Goal: Task Accomplishment & Management: Complete application form

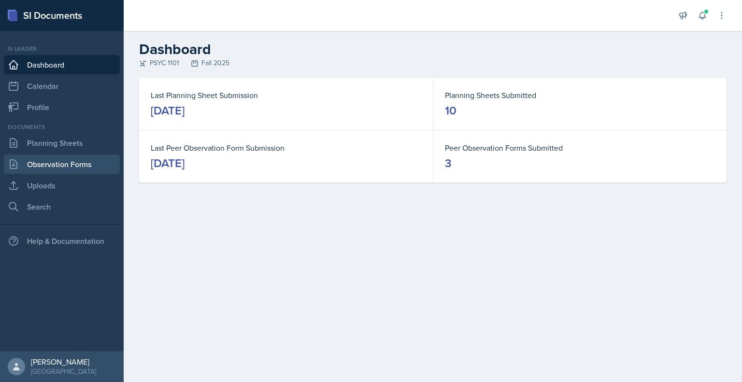
click at [60, 172] on link "Observation Forms" at bounding box center [62, 164] width 116 height 19
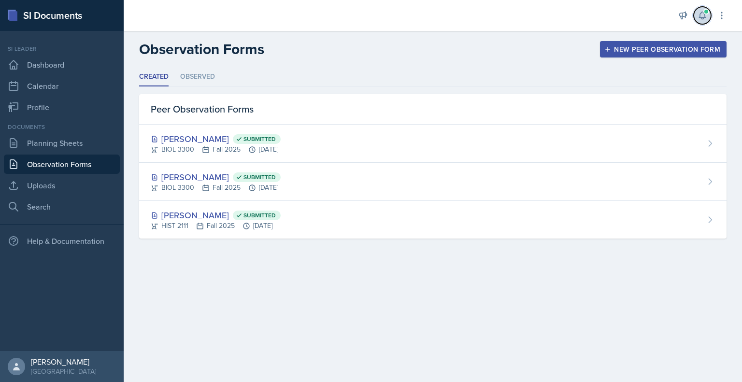
click at [702, 17] on icon at bounding box center [702, 15] width 6 height 7
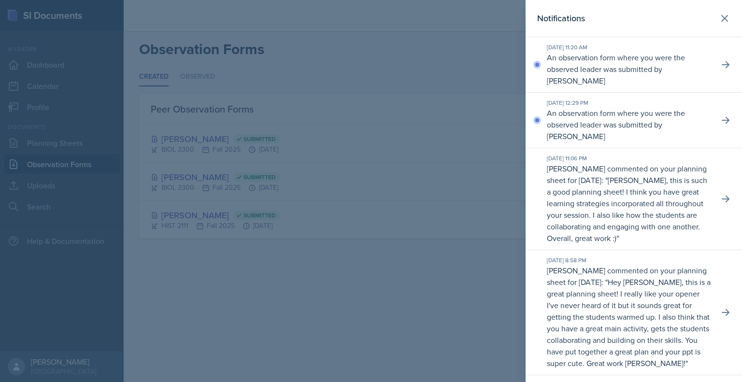
click at [727, 18] on header "Notifications" at bounding box center [634, 18] width 216 height 37
click at [719, 14] on icon at bounding box center [725, 19] width 12 height 12
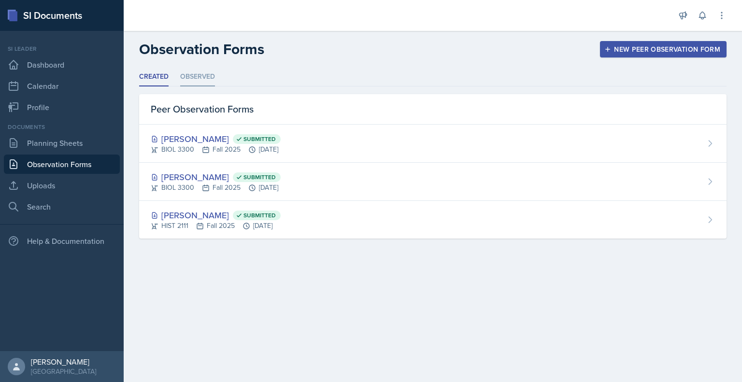
click at [193, 82] on li "Observed" at bounding box center [197, 77] width 35 height 19
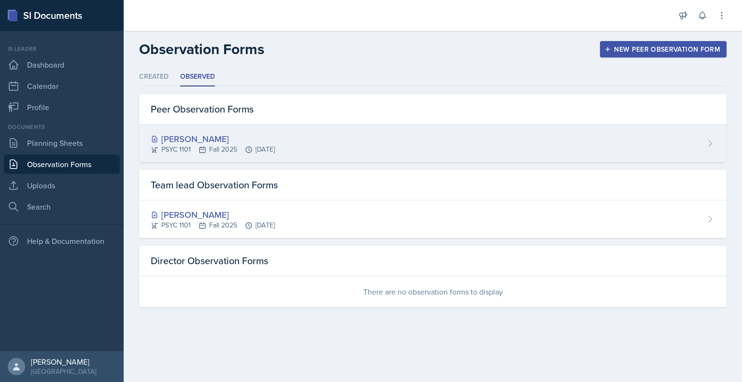
click at [250, 136] on div "[PERSON_NAME]" at bounding box center [213, 138] width 124 height 13
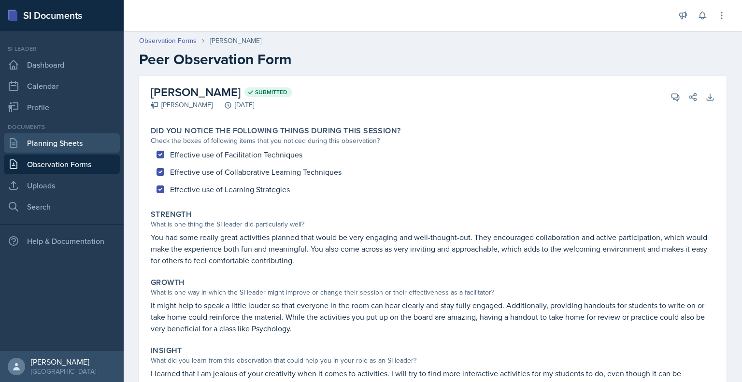
click at [96, 134] on link "Planning Sheets" at bounding box center [62, 142] width 116 height 19
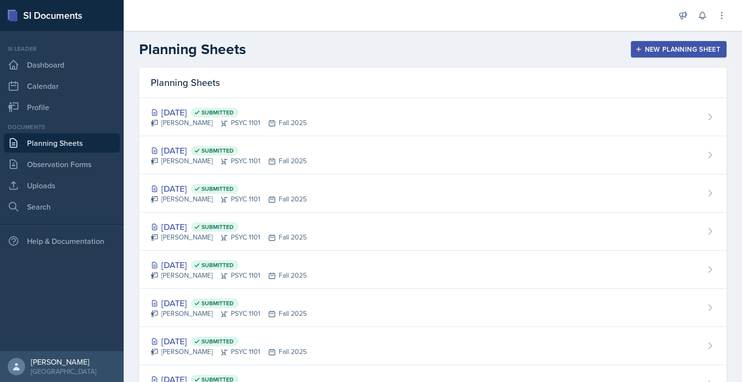
click at [666, 41] on div "Planning Sheets New Planning Sheet" at bounding box center [433, 49] width 618 height 17
click at [663, 51] on div "New Planning Sheet" at bounding box center [678, 49] width 83 height 8
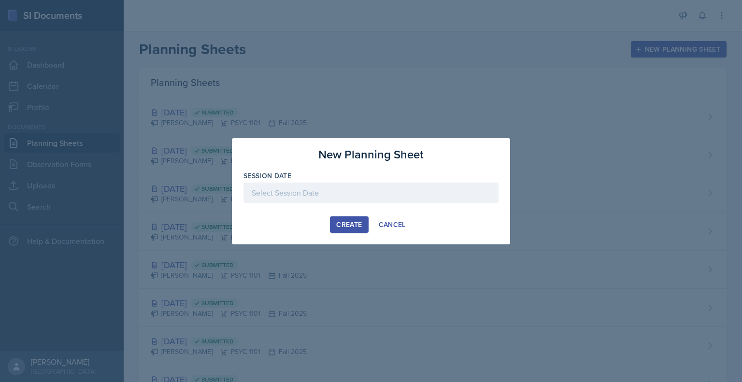
click at [393, 201] on div at bounding box center [371, 193] width 255 height 20
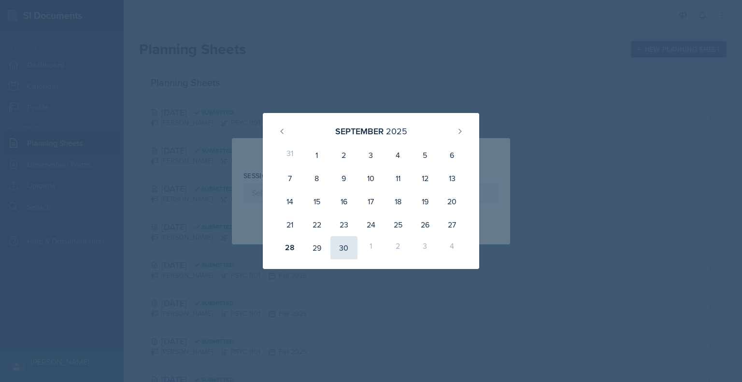
click at [344, 250] on div "30" at bounding box center [343, 247] width 27 height 23
type input "[DATE]"
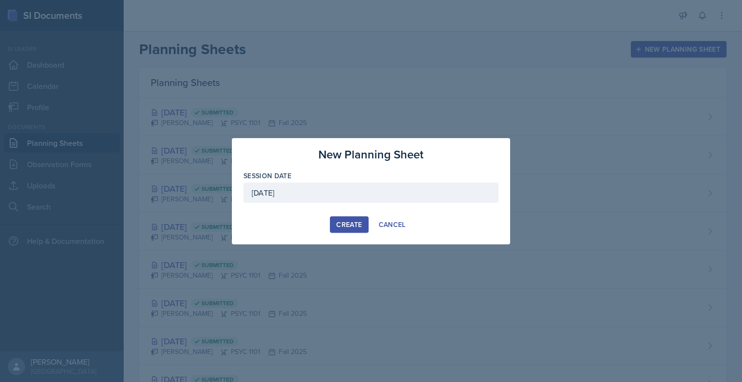
click at [345, 222] on div "Create" at bounding box center [349, 225] width 26 height 8
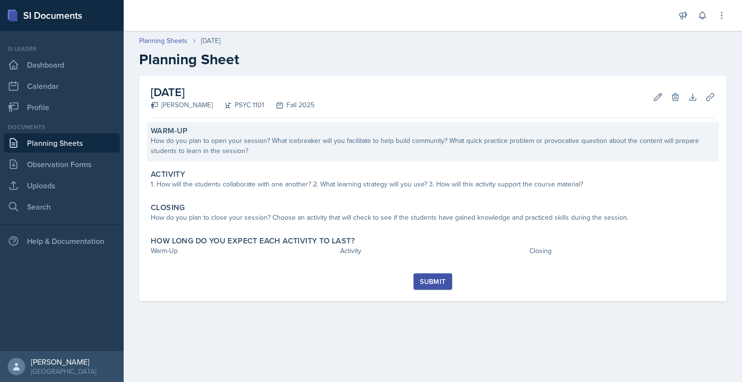
click at [336, 147] on div "How do you plan to open your session? What icebreaker will you facilitate to he…" at bounding box center [433, 146] width 564 height 20
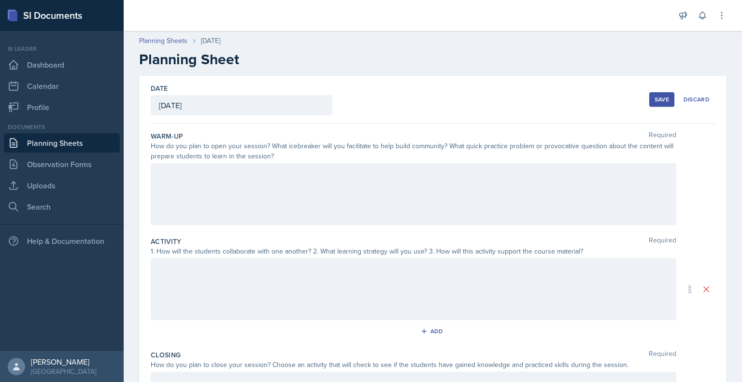
click at [275, 197] on div at bounding box center [414, 194] width 526 height 62
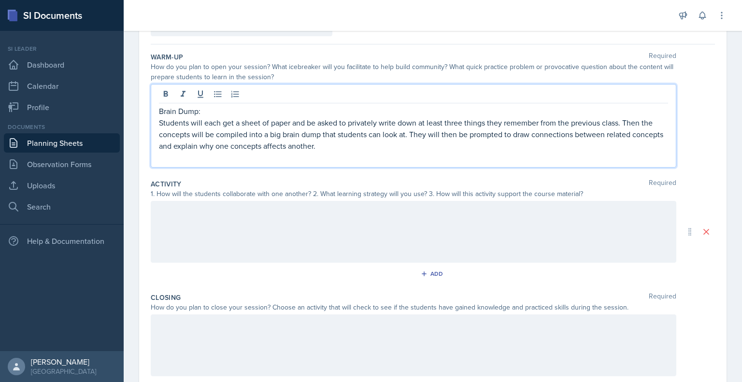
click at [241, 220] on div at bounding box center [414, 232] width 526 height 62
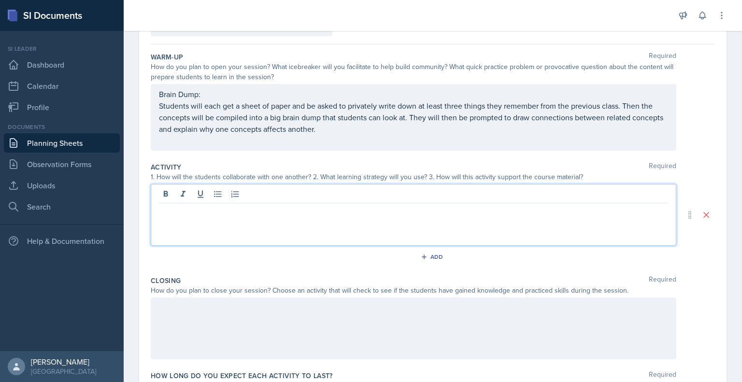
scroll to position [96, 0]
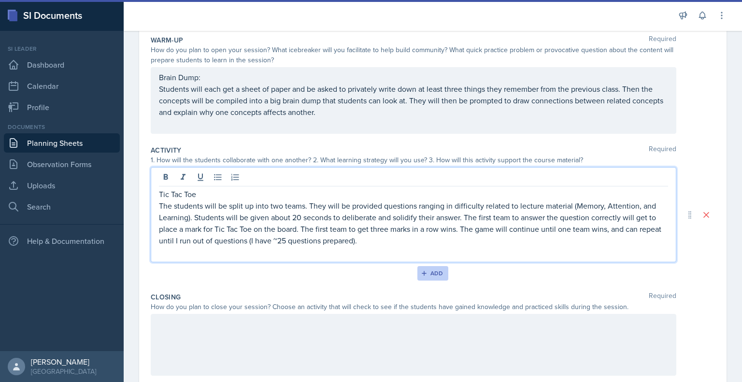
click at [438, 277] on button "Add" at bounding box center [432, 273] width 31 height 14
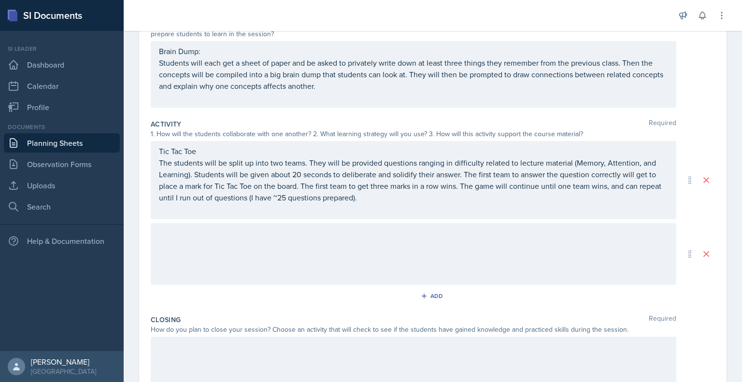
scroll to position [136, 0]
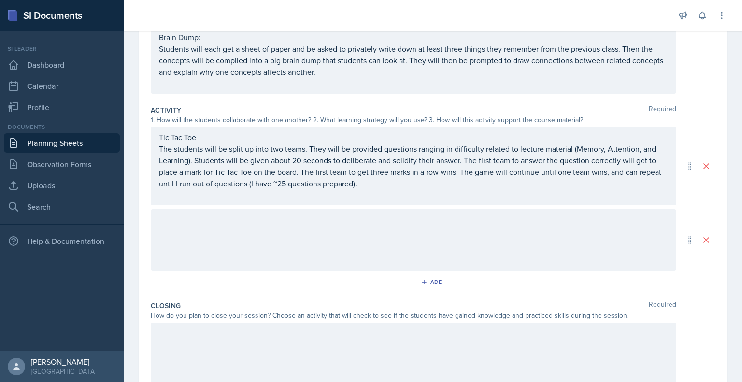
click at [171, 239] on div at bounding box center [414, 240] width 526 height 62
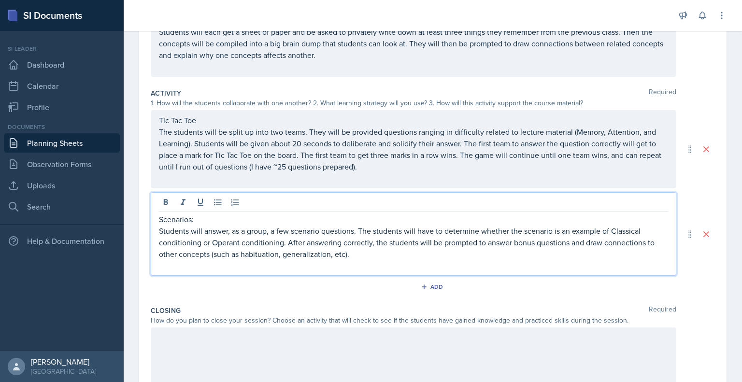
scroll to position [202, 0]
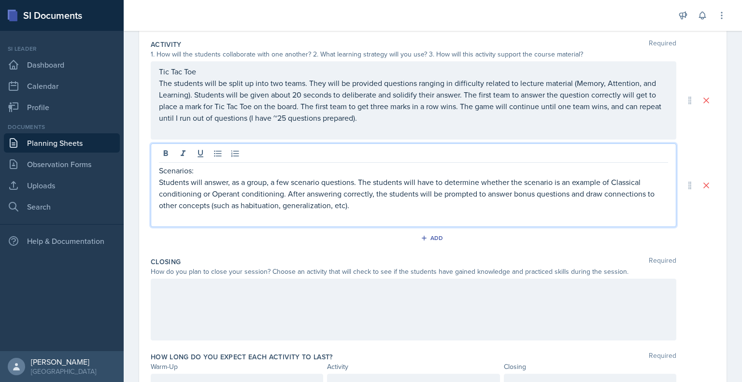
click at [205, 176] on p "Students will answer, as a group, a few scenario questions. The students will h…" at bounding box center [413, 193] width 509 height 35
click at [204, 171] on p "Scenarios:" at bounding box center [413, 171] width 509 height 12
click at [359, 205] on p "Students will answer, as a group, a few scenario questions. The students will h…" at bounding box center [413, 193] width 509 height 35
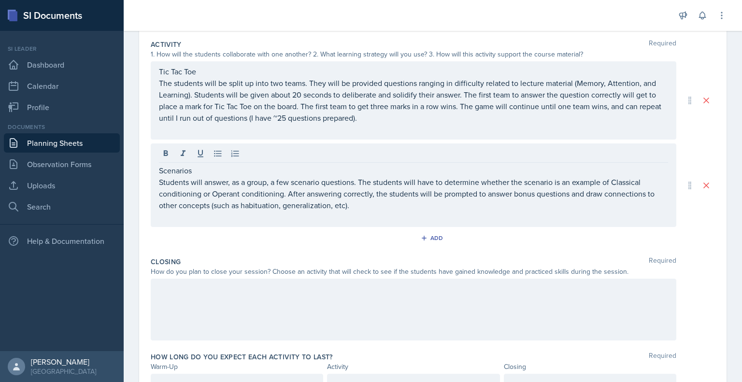
click at [302, 310] on div at bounding box center [414, 310] width 526 height 62
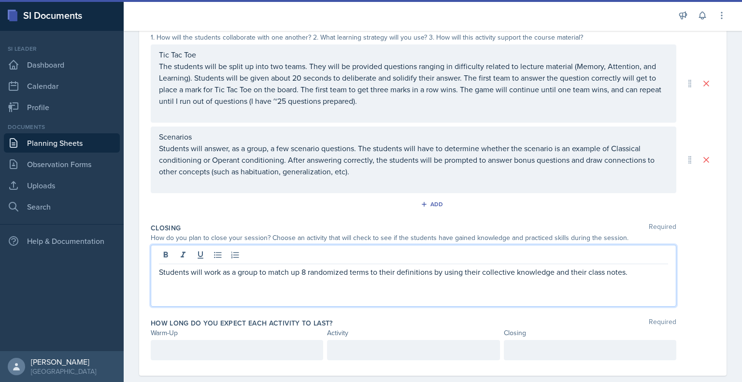
scroll to position [234, 0]
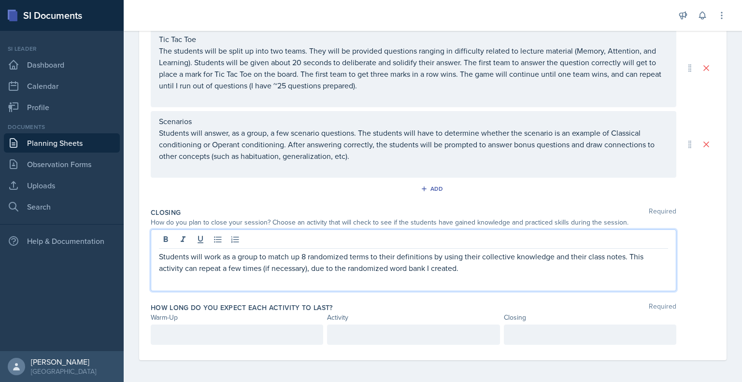
click at [275, 336] on div at bounding box center [237, 335] width 172 height 20
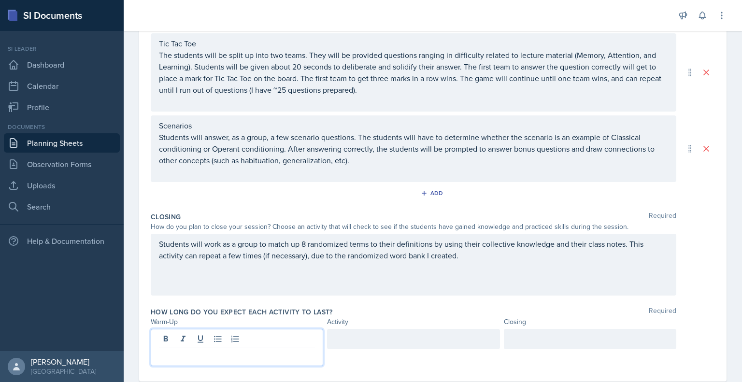
scroll to position [230, 0]
click at [369, 340] on div at bounding box center [413, 339] width 172 height 20
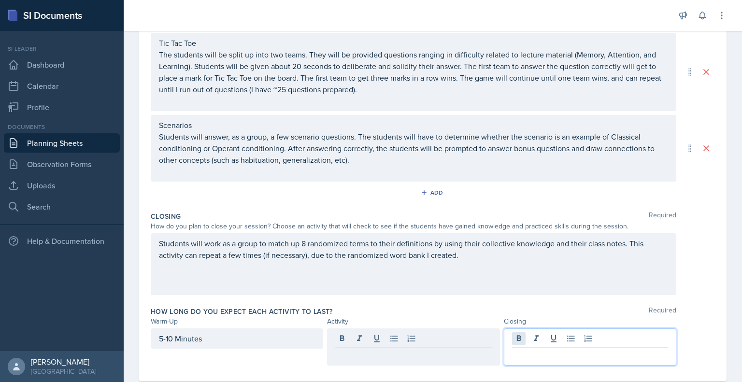
click at [513, 340] on div at bounding box center [590, 347] width 172 height 37
click at [448, 339] on div at bounding box center [413, 339] width 172 height 20
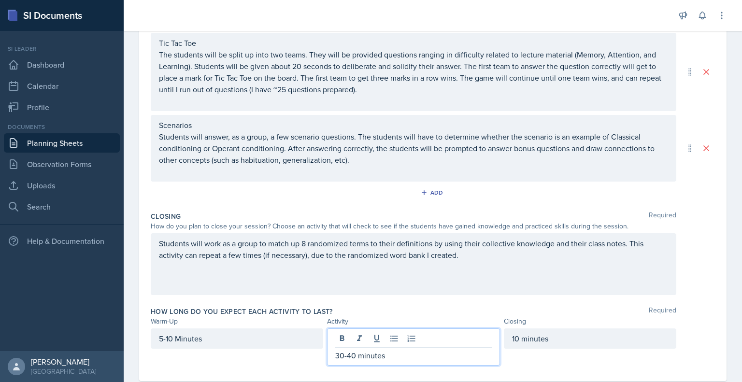
click at [570, 303] on div "How long do you expect each activity to last? Required Warm-Up Activity Closing…" at bounding box center [433, 338] width 564 height 71
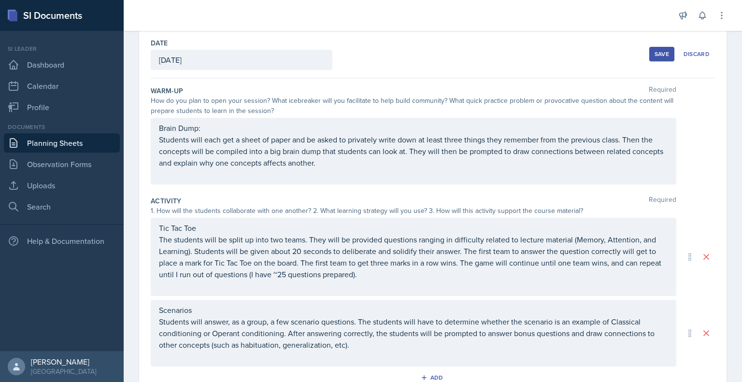
scroll to position [46, 0]
click at [656, 53] on div "Save" at bounding box center [662, 54] width 14 height 8
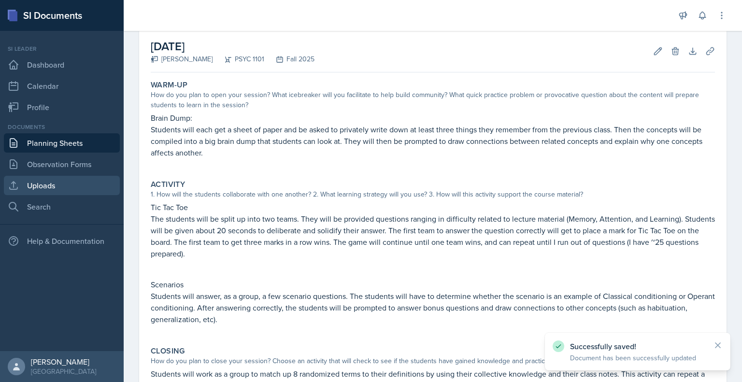
click at [58, 187] on link "Uploads" at bounding box center [62, 185] width 116 height 19
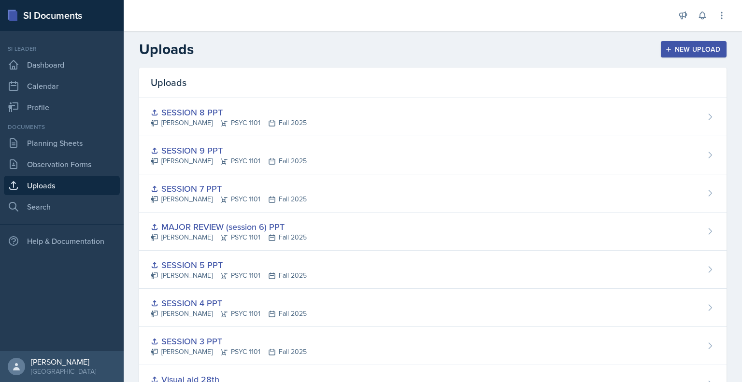
click at [710, 45] on div "New Upload" at bounding box center [694, 49] width 54 height 8
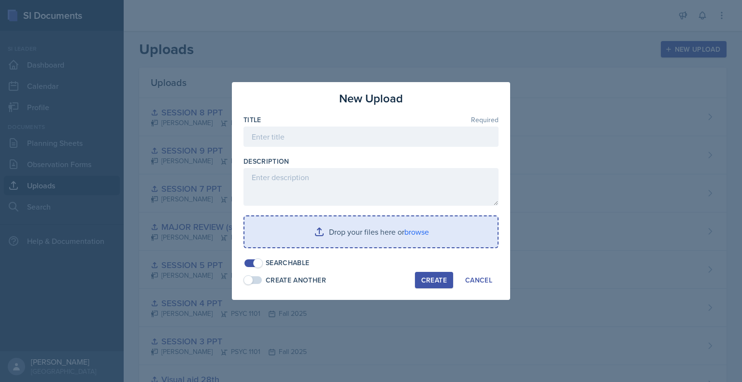
click at [390, 242] on input "file" at bounding box center [370, 231] width 253 height 31
click at [336, 228] on input "file" at bounding box center [370, 231] width 253 height 31
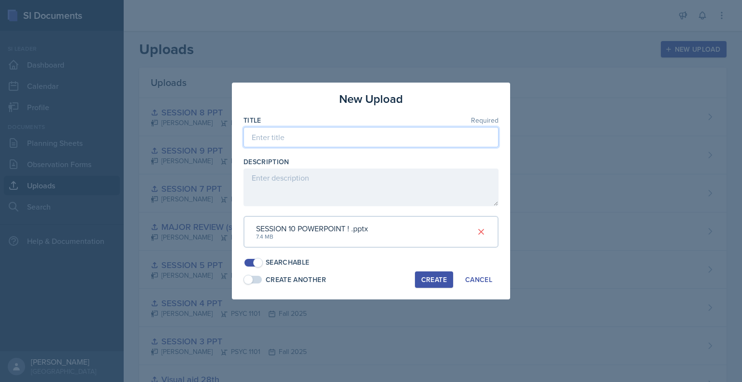
click at [307, 142] on input at bounding box center [371, 137] width 255 height 20
type input "PPT 10"
click at [427, 276] on div "Create" at bounding box center [434, 280] width 26 height 8
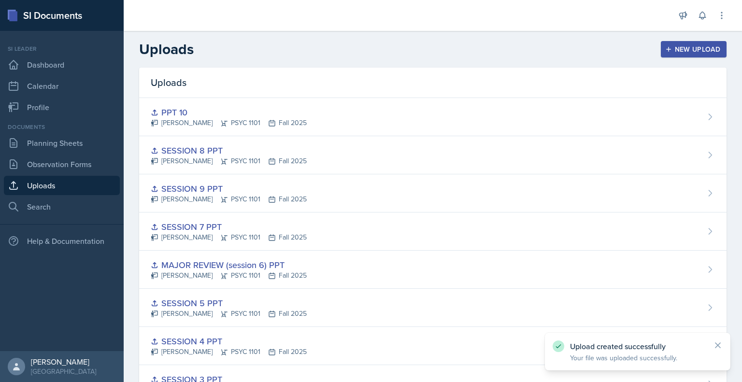
click at [662, 44] on button "New Upload" at bounding box center [694, 49] width 66 height 16
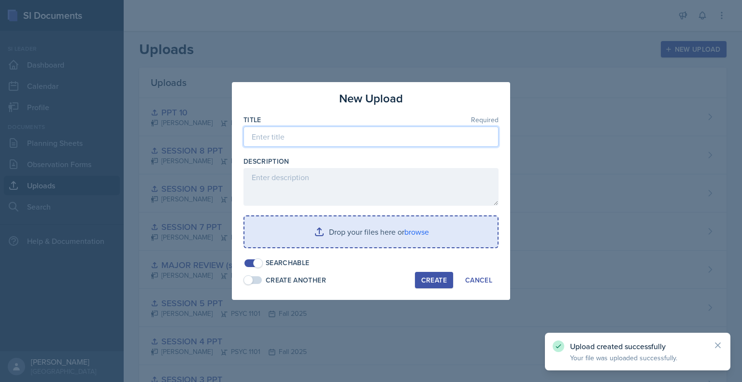
click at [301, 142] on input at bounding box center [371, 137] width 255 height 20
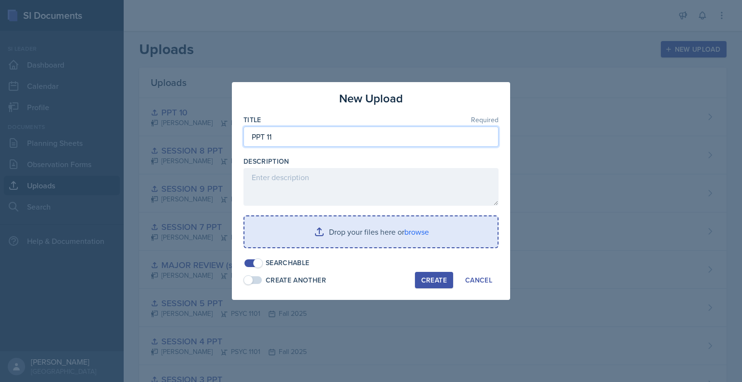
type input "PPT 11"
click at [330, 220] on input "file" at bounding box center [370, 231] width 253 height 31
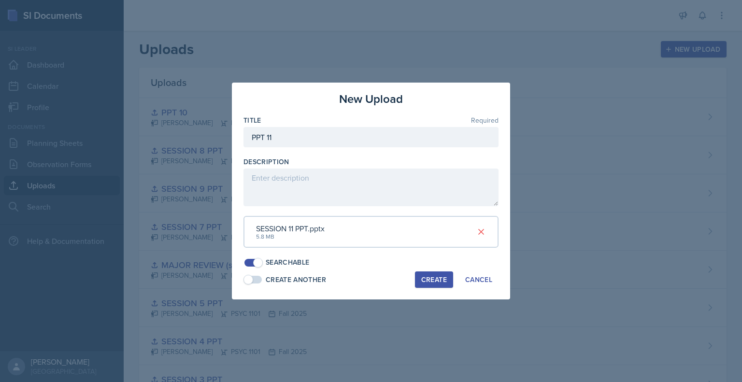
click at [439, 282] on div "Create" at bounding box center [434, 280] width 26 height 8
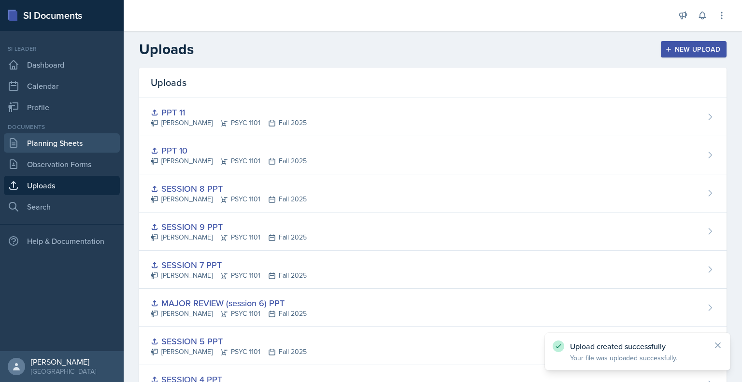
click at [72, 144] on link "Planning Sheets" at bounding box center [62, 142] width 116 height 19
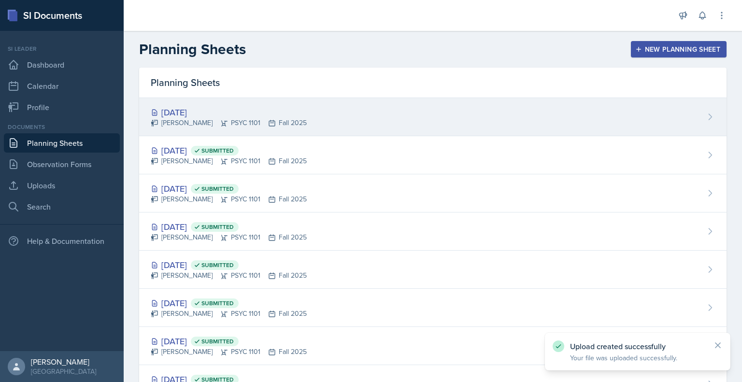
click at [382, 107] on div "[DATE] [PERSON_NAME] PSYC 1101 Fall 2025" at bounding box center [433, 117] width 588 height 38
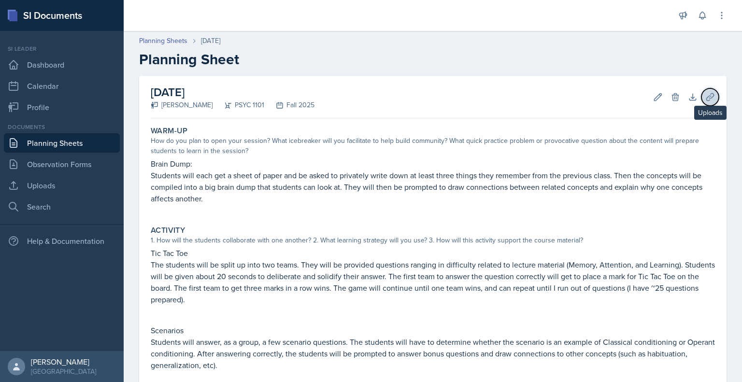
click at [705, 100] on icon at bounding box center [710, 97] width 10 height 10
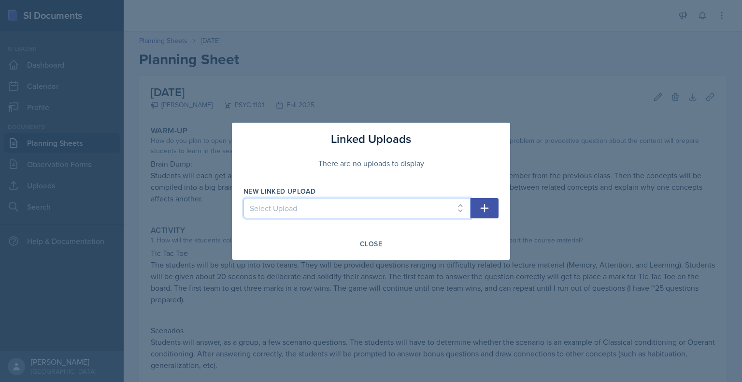
click at [417, 205] on select "Select Upload Mock PowerPoint Visual Aid 26th Visual aid 26th Visual aid 28th S…" at bounding box center [357, 208] width 227 height 20
select select "552dd186-806b-4ff4-ab81-2ec3ecb35da1"
click at [244, 198] on select "Select Upload Mock PowerPoint Visual Aid 26th Visual aid 26th Visual aid 28th S…" at bounding box center [357, 208] width 227 height 20
click at [383, 244] on button "Close" at bounding box center [371, 244] width 35 height 16
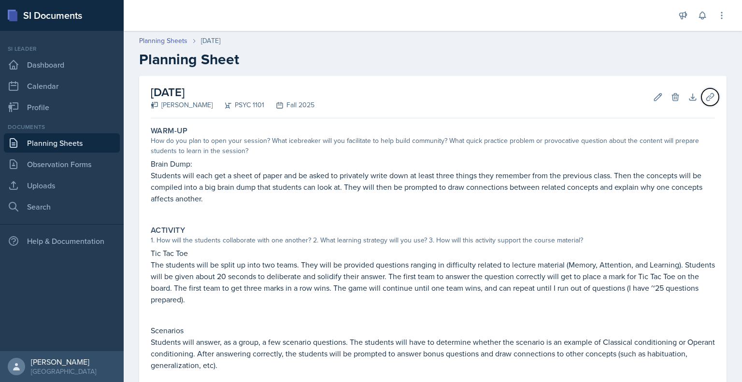
click at [705, 98] on icon at bounding box center [710, 97] width 10 height 10
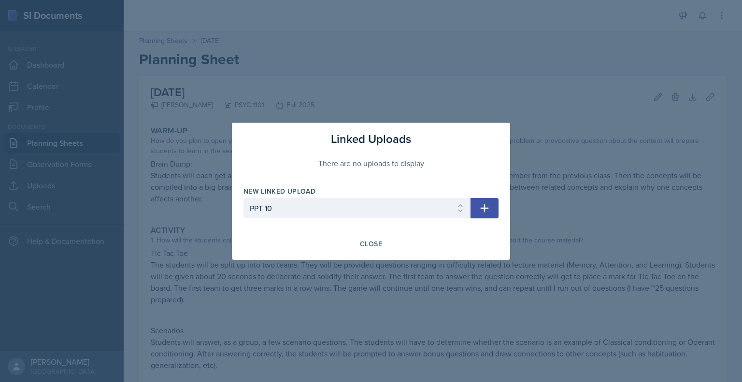
click at [492, 207] on button "button" at bounding box center [485, 208] width 28 height 20
select select
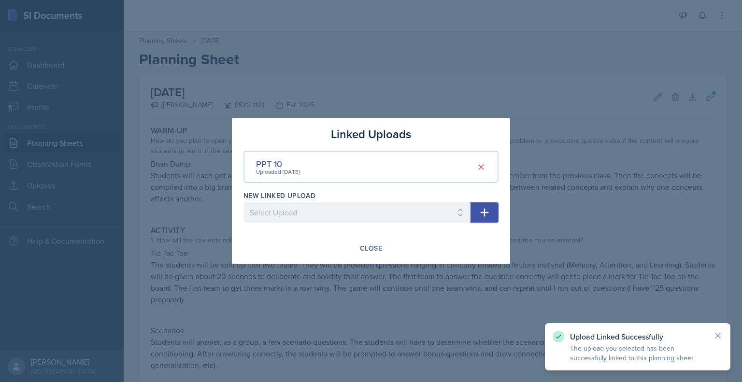
click at [352, 248] on div "Close" at bounding box center [371, 248] width 255 height 16
click at [369, 252] on div "Close" at bounding box center [371, 248] width 22 height 8
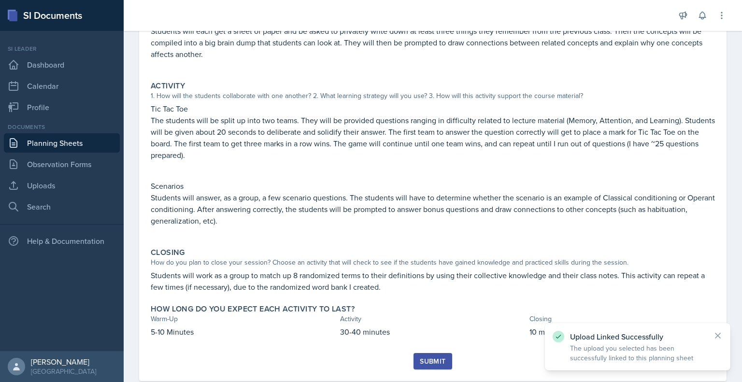
scroll to position [166, 0]
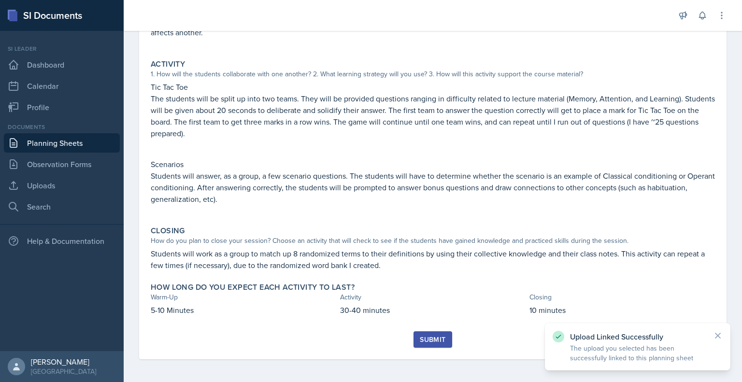
click at [425, 338] on div "Submit" at bounding box center [433, 340] width 26 height 8
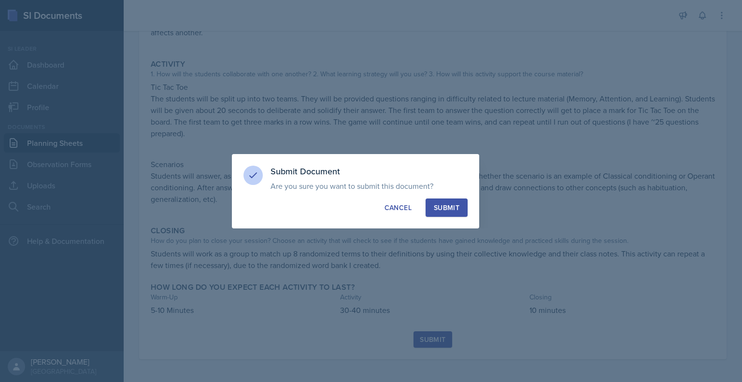
click at [456, 217] on div "Submit Document Are you sure you want to submit this document? This document wi…" at bounding box center [355, 191] width 247 height 74
click at [456, 214] on button "Submit" at bounding box center [447, 208] width 42 height 18
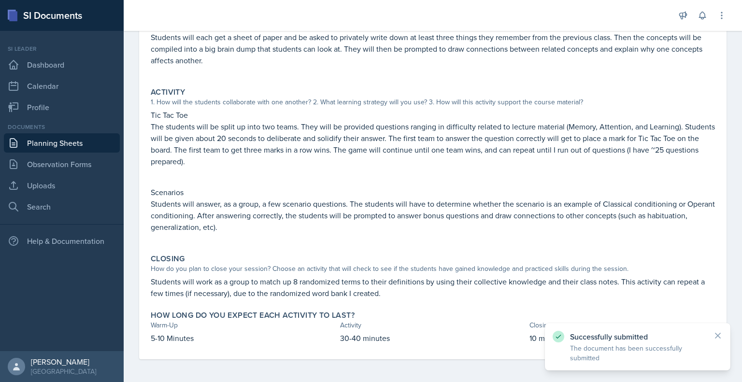
scroll to position [0, 0]
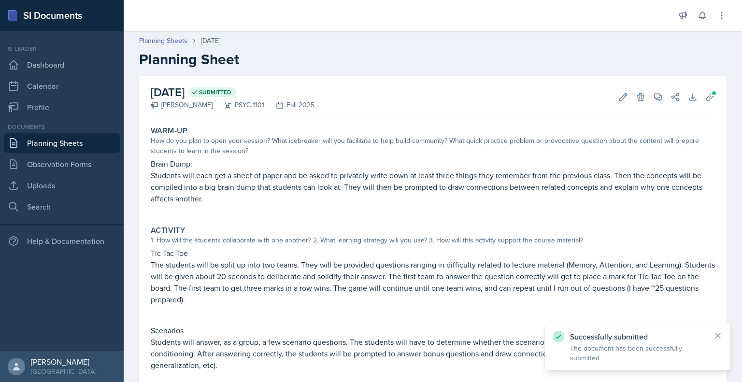
click at [84, 143] on link "Planning Sheets" at bounding box center [62, 142] width 116 height 19
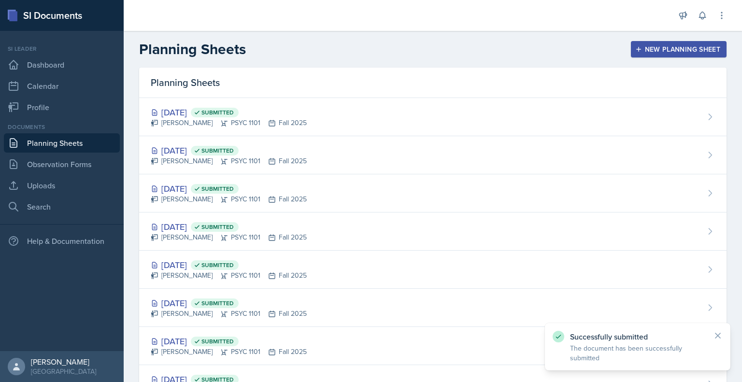
click at [671, 52] on div "New Planning Sheet" at bounding box center [678, 49] width 83 height 8
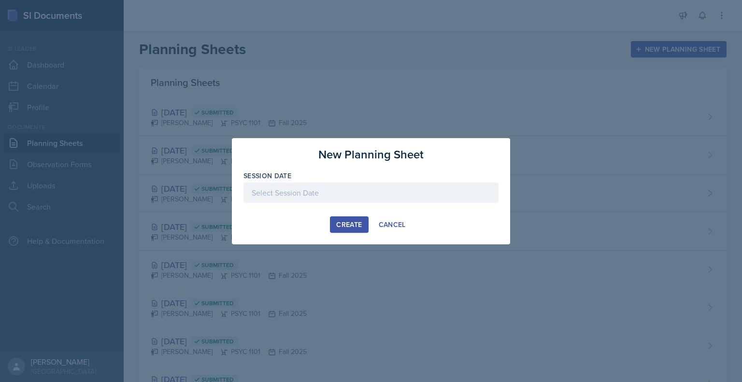
click at [352, 191] on div at bounding box center [371, 193] width 255 height 20
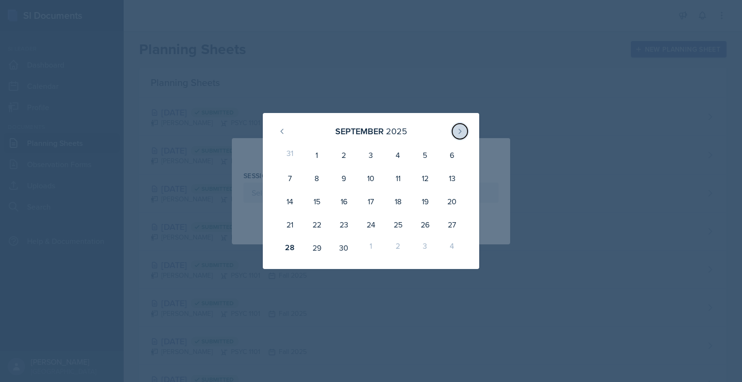
click at [463, 131] on icon at bounding box center [460, 132] width 8 height 8
click at [392, 157] on div "2" at bounding box center [398, 154] width 27 height 23
type input "[DATE]"
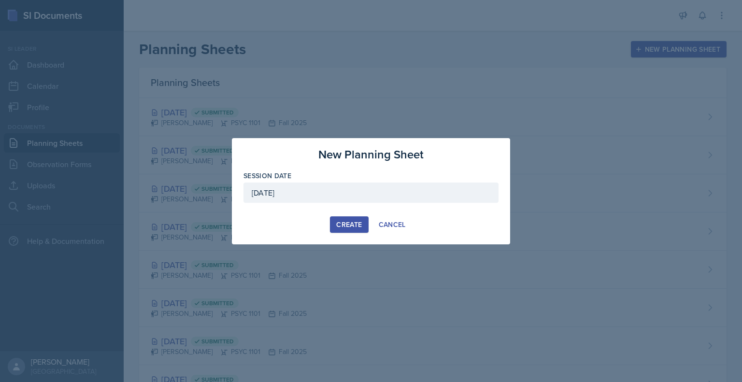
click at [349, 221] on div "Create" at bounding box center [349, 225] width 26 height 8
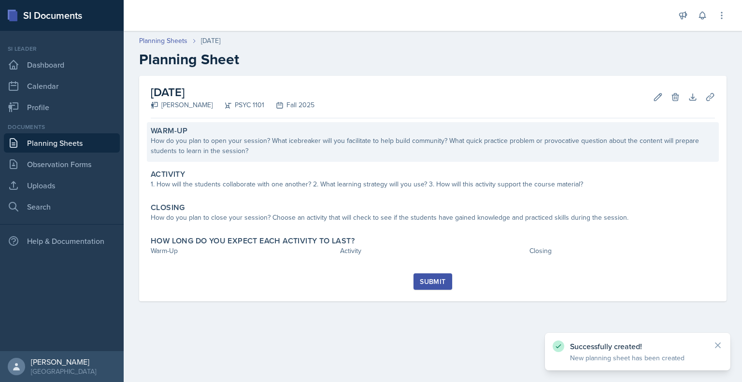
click at [329, 141] on div "How do you plan to open your session? What icebreaker will you facilitate to he…" at bounding box center [433, 146] width 564 height 20
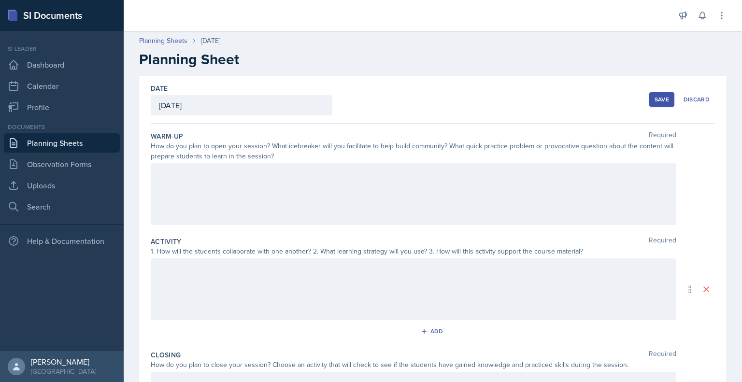
click at [334, 170] on div at bounding box center [414, 194] width 526 height 62
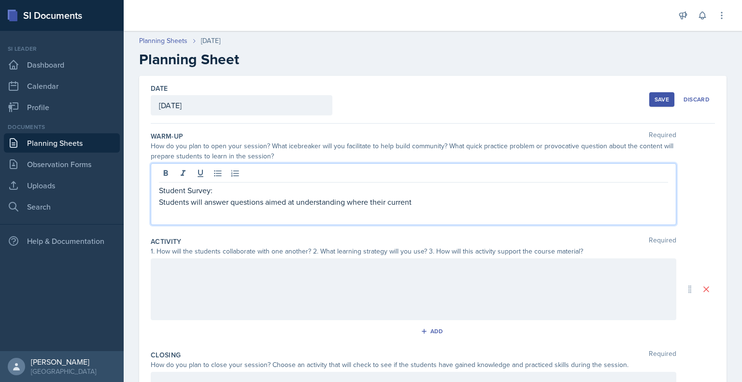
click at [321, 200] on p "Students will answer questions aimed at understanding where their current" at bounding box center [413, 202] width 509 height 12
click at [373, 202] on p "Students will answer questions aimed at seeing where their current" at bounding box center [413, 202] width 509 height 12
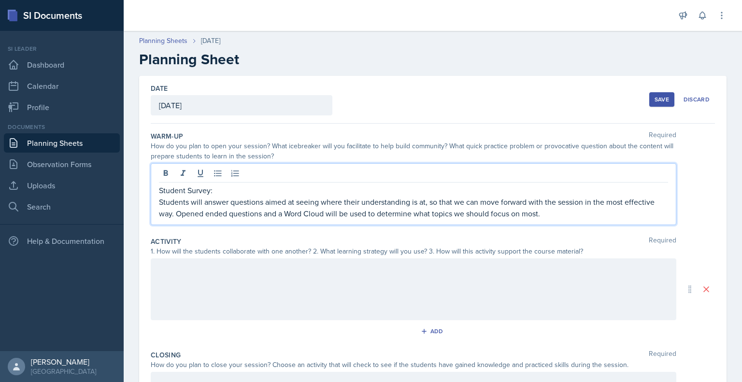
scroll to position [65, 0]
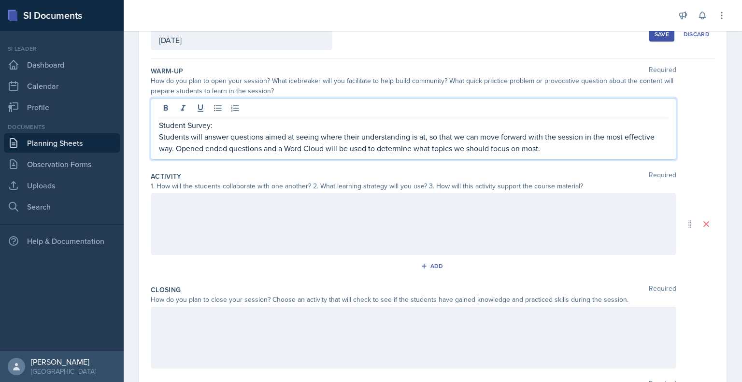
click at [259, 233] on div at bounding box center [414, 224] width 526 height 62
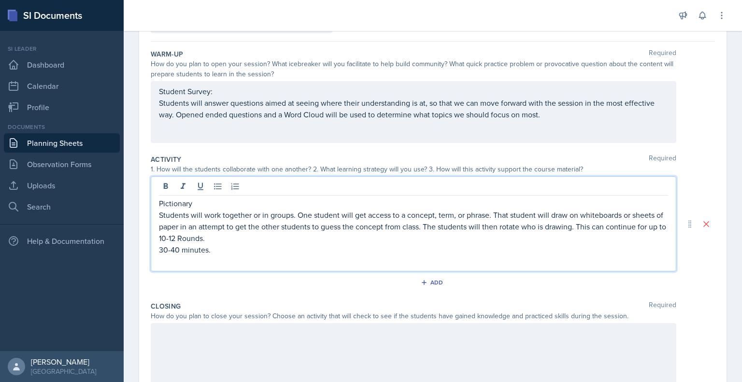
scroll to position [176, 0]
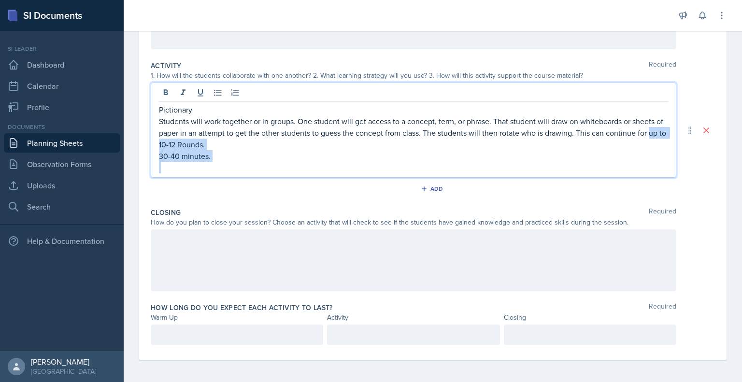
drag, startPoint x: 224, startPoint y: 162, endPoint x: 139, endPoint y: 148, distance: 86.1
click at [139, 148] on div "Date [DATE] [DATE] 31 1 2 3 4 5 6 7 8 9 10 11 12 13 14 15 16 17 18 19 20 21 22 …" at bounding box center [433, 130] width 588 height 460
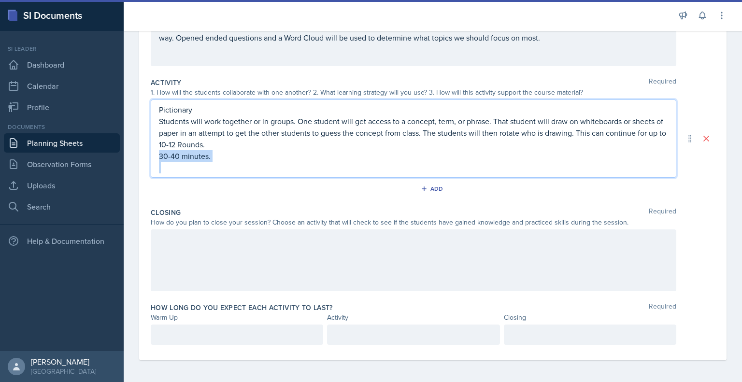
drag, startPoint x: 224, startPoint y: 162, endPoint x: 132, endPoint y: 151, distance: 92.9
click at [132, 151] on div "Date [DATE] [DATE] 31 1 2 3 4 5 6 7 8 9 10 11 12 13 14 15 16 17 18 19 20 21 22 …" at bounding box center [433, 150] width 618 height 467
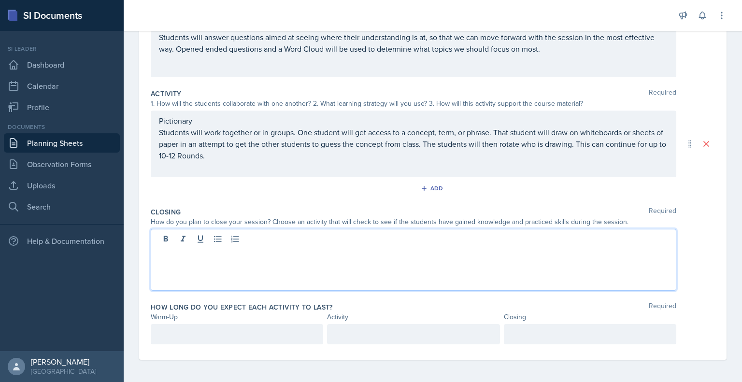
click at [212, 242] on div at bounding box center [414, 260] width 526 height 62
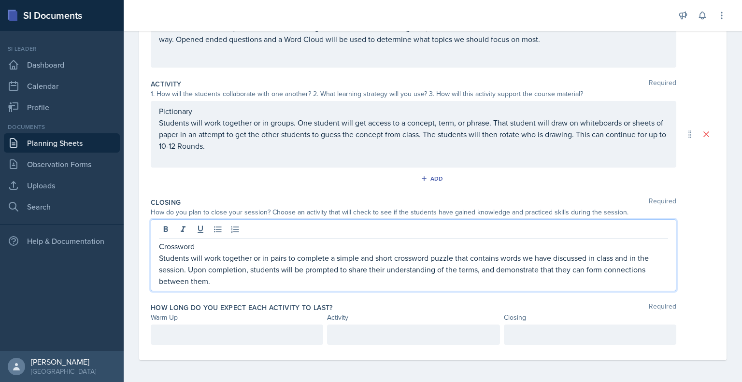
click at [208, 336] on p at bounding box center [237, 335] width 156 height 12
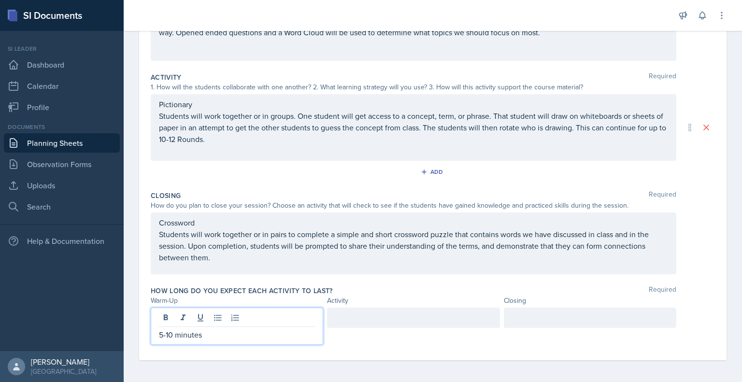
click at [348, 324] on div at bounding box center [413, 318] width 172 height 20
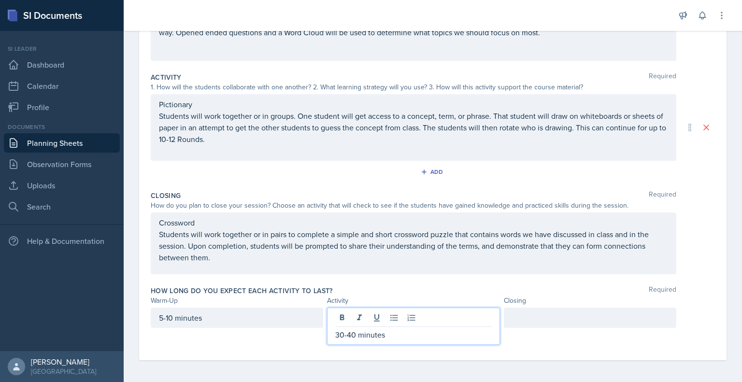
click at [518, 317] on div at bounding box center [590, 318] width 172 height 20
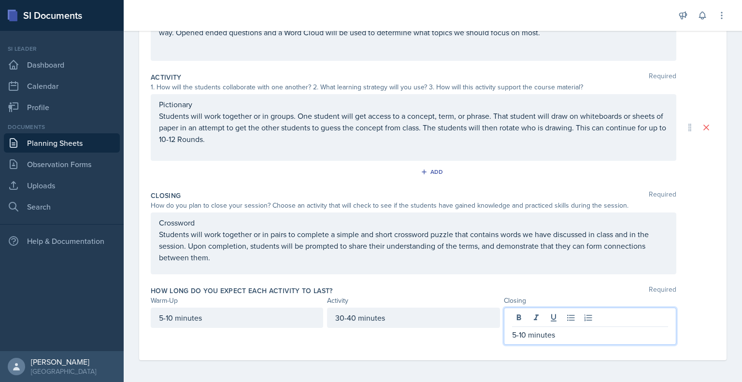
click at [697, 270] on div "Crossword Students will work together or in pairs to complete a simple and shor…" at bounding box center [433, 244] width 564 height 62
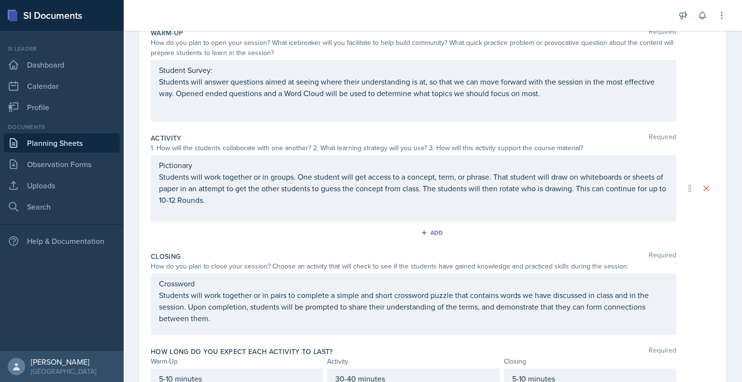
scroll to position [0, 0]
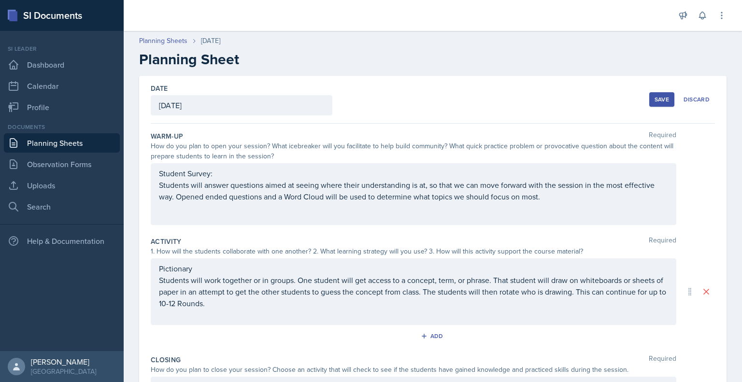
click at [657, 102] on div "Save" at bounding box center [662, 100] width 14 height 8
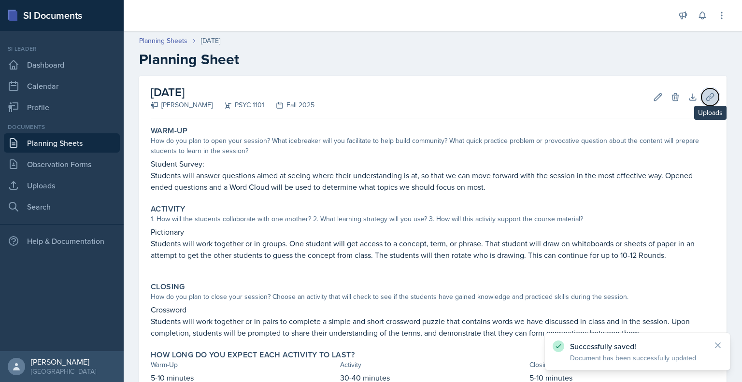
click at [705, 98] on icon at bounding box center [710, 97] width 10 height 10
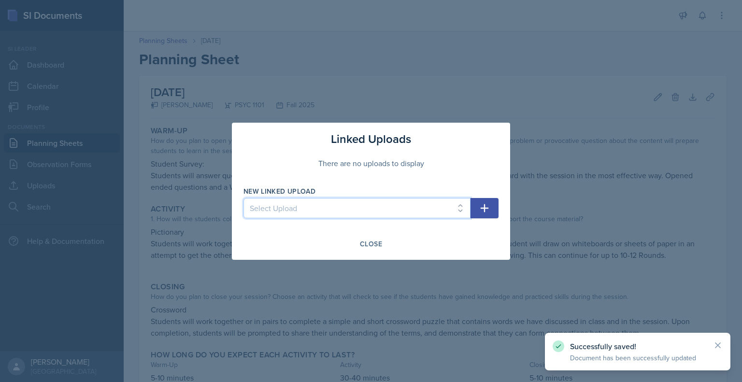
click at [456, 214] on select "Select Upload Mock PowerPoint Visual Aid 26th Visual aid 26th Visual aid 28th S…" at bounding box center [357, 208] width 227 height 20
click at [379, 200] on select "Select Upload Mock PowerPoint Visual Aid 26th Visual aid 26th Visual aid 28th S…" at bounding box center [357, 208] width 227 height 20
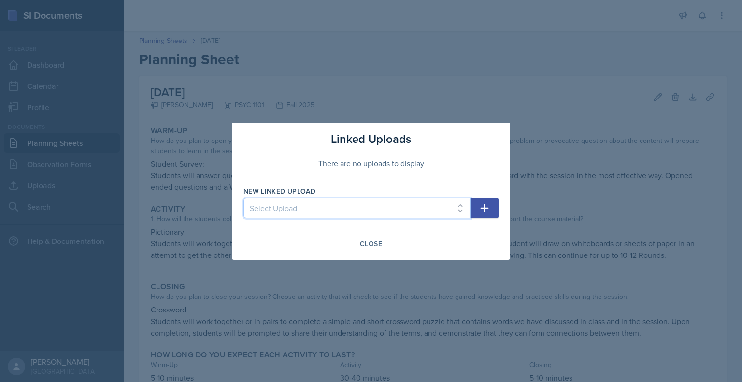
click at [446, 208] on select "Select Upload Mock PowerPoint Visual Aid 26th Visual aid 26th Visual aid 28th S…" at bounding box center [357, 208] width 227 height 20
select select "350d4bff-a8e7-4f8c-a161-73d1f4c47f6f"
click at [244, 198] on select "Select Upload Mock PowerPoint Visual Aid 26th Visual aid 26th Visual aid 28th S…" at bounding box center [357, 208] width 227 height 20
click at [481, 208] on icon "button" at bounding box center [485, 208] width 8 height 8
select select
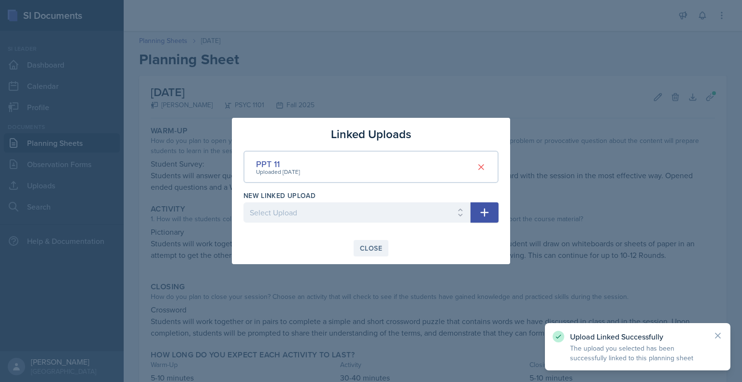
click at [369, 248] on div "Close" at bounding box center [371, 248] width 22 height 8
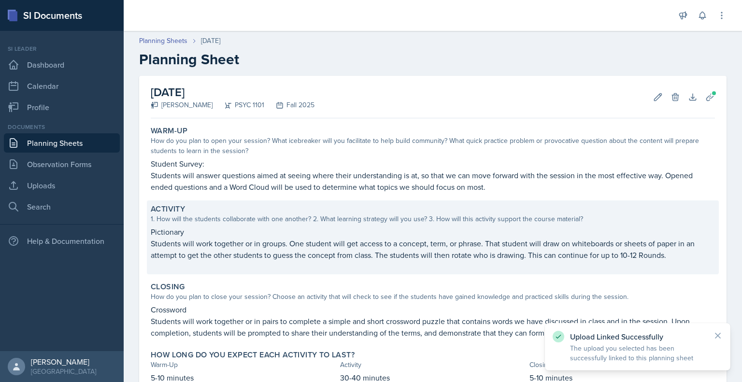
scroll to position [68, 0]
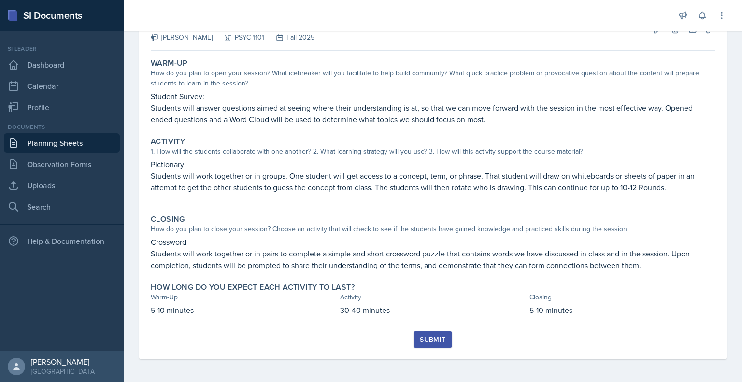
click at [425, 344] on div "Submit" at bounding box center [433, 340] width 26 height 8
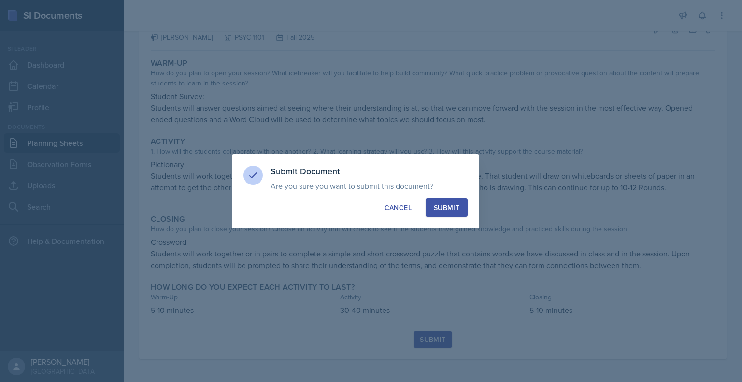
click at [445, 208] on div "Submit" at bounding box center [447, 208] width 26 height 10
